Goal: Use online tool/utility: Utilize a website feature to perform a specific function

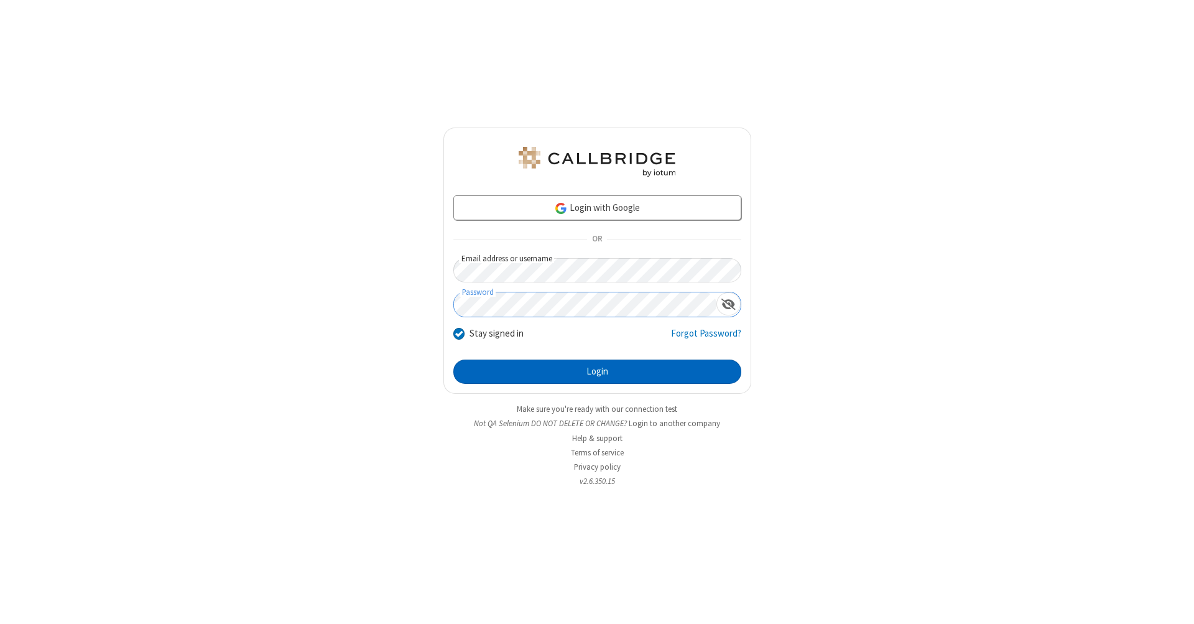
click at [597, 372] on button "Login" at bounding box center [597, 371] width 288 height 25
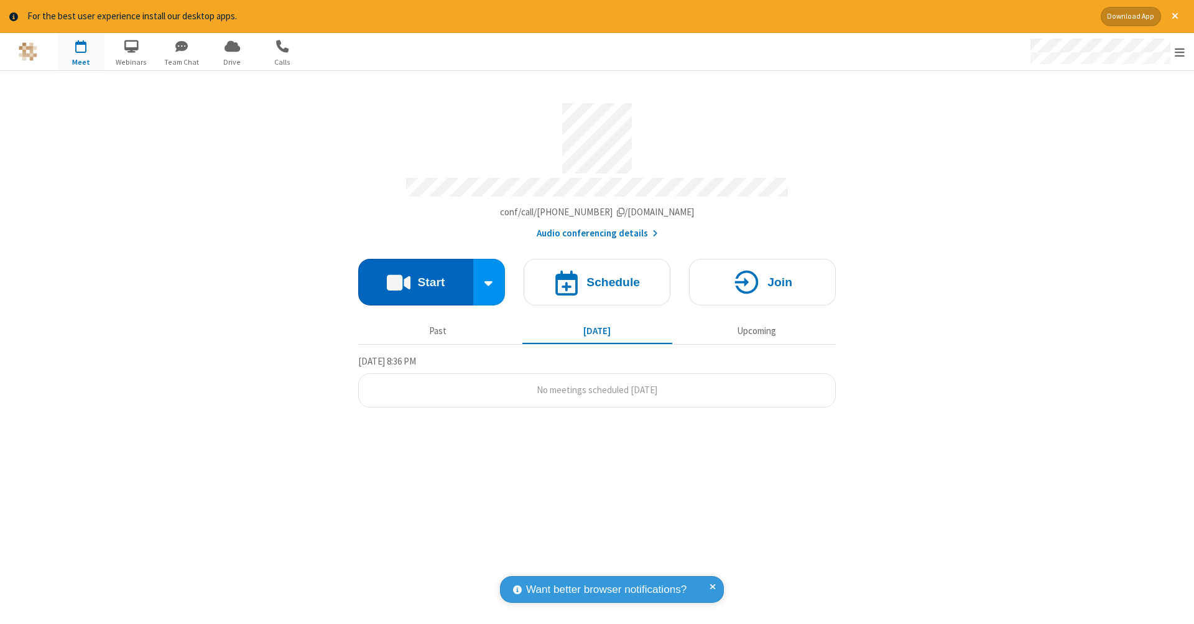
click at [415, 275] on button "Start" at bounding box center [415, 282] width 115 height 47
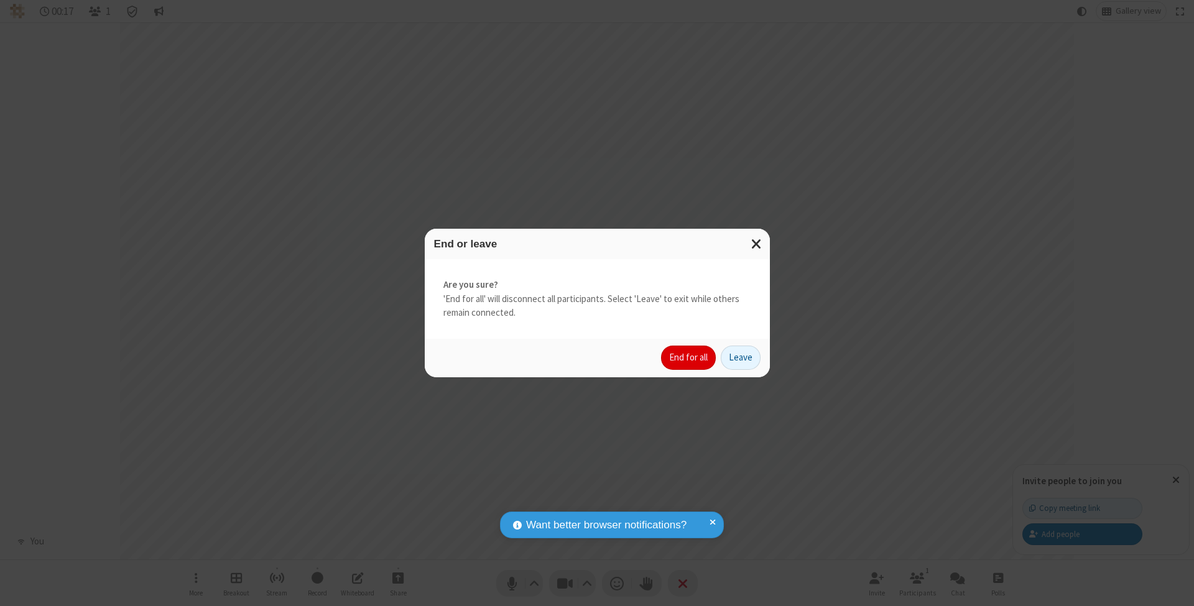
click at [689, 357] on button "End for all" at bounding box center [688, 358] width 55 height 25
